Goal: Task Accomplishment & Management: Complete application form

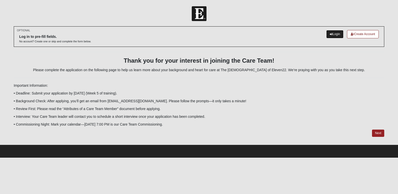
click at [331, 36] on link "Login" at bounding box center [334, 34] width 17 height 8
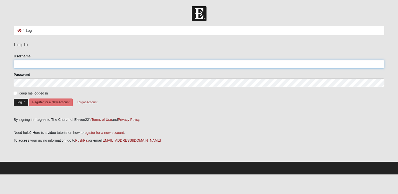
type input "[PERSON_NAME][EMAIL_ADDRESS][DOMAIN_NAME]"
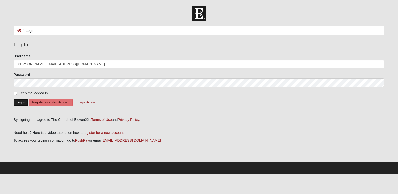
click at [21, 100] on button "Log In" at bounding box center [21, 102] width 15 height 7
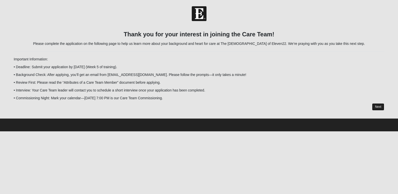
click at [377, 105] on link "Next" at bounding box center [378, 106] width 12 height 7
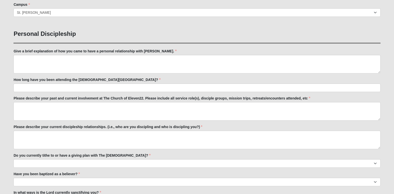
scroll to position [175, 0]
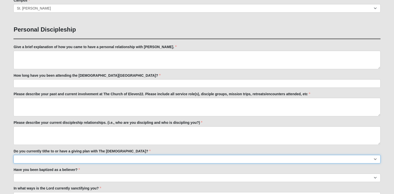
click at [377, 160] on select "No Yes" at bounding box center [197, 159] width 367 height 9
select select "True"
click at [14, 155] on select "No Yes" at bounding box center [197, 159] width 367 height 9
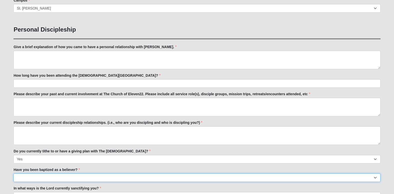
click at [378, 177] on select "No Yes" at bounding box center [197, 177] width 367 height 9
select select "True"
click at [14, 173] on select "No Yes" at bounding box center [197, 177] width 367 height 9
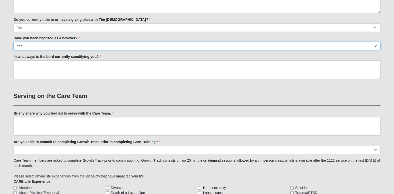
scroll to position [325, 0]
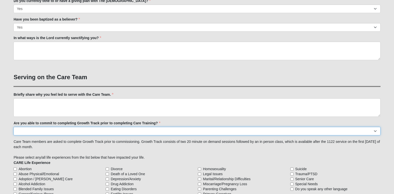
click at [377, 132] on select "Yes No Already Completed" at bounding box center [197, 131] width 367 height 9
select select "Already Completed"
click at [14, 127] on select "Yes No Already Completed" at bounding box center [197, 131] width 367 height 9
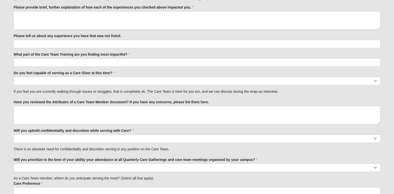
scroll to position [579, 0]
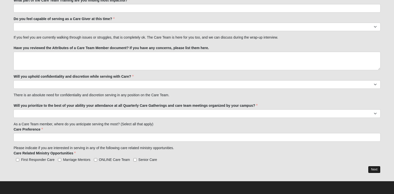
click at [373, 171] on link "Next" at bounding box center [374, 169] width 12 height 7
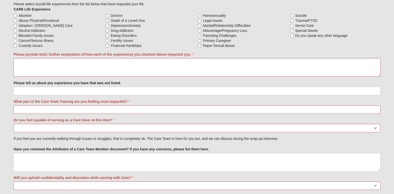
scroll to position [475, 0]
